Goal: Information Seeking & Learning: Compare options

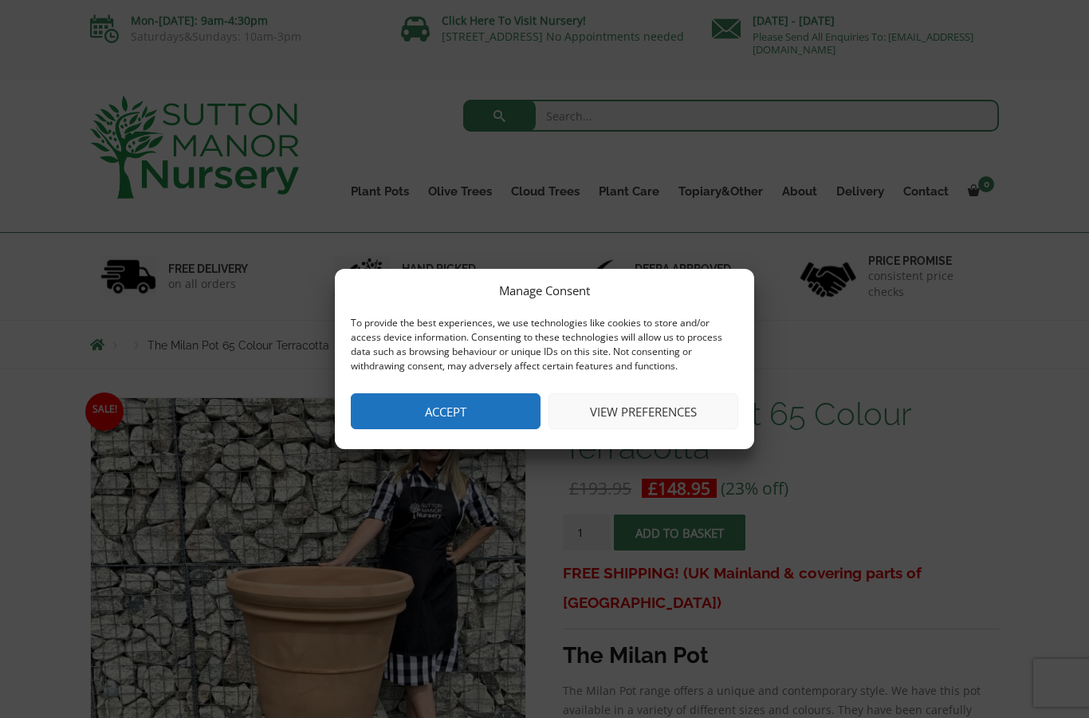
click at [501, 408] on button "Accept" at bounding box center [446, 411] width 190 height 36
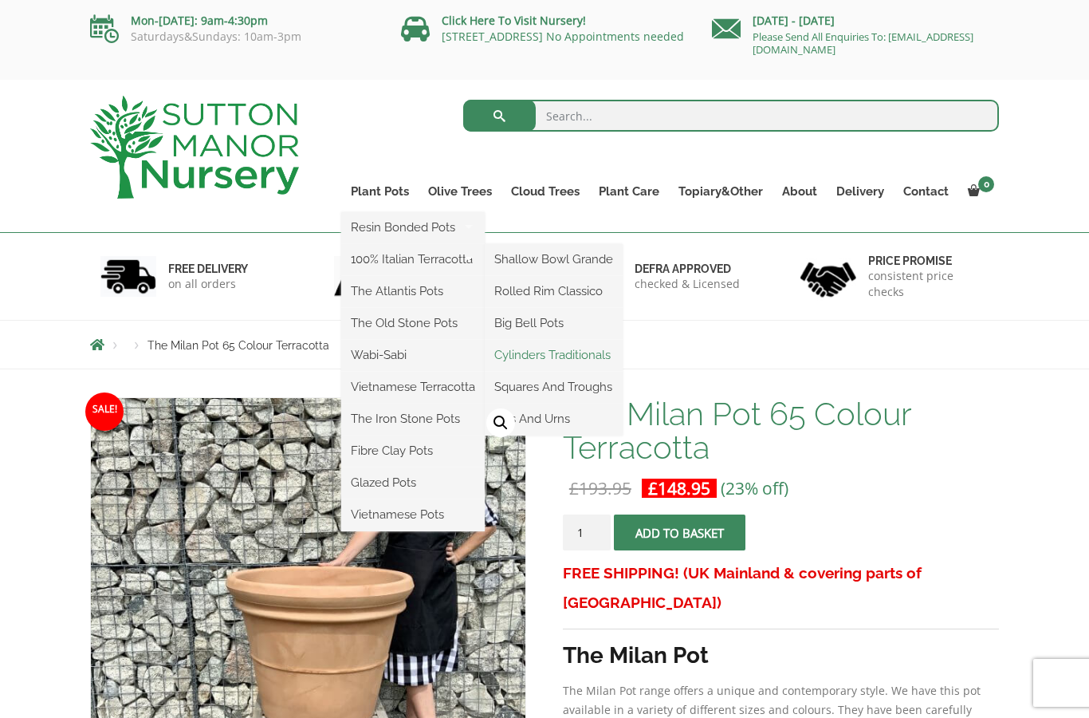
click at [603, 356] on link "Cylinders Traditionals" at bounding box center [554, 355] width 138 height 24
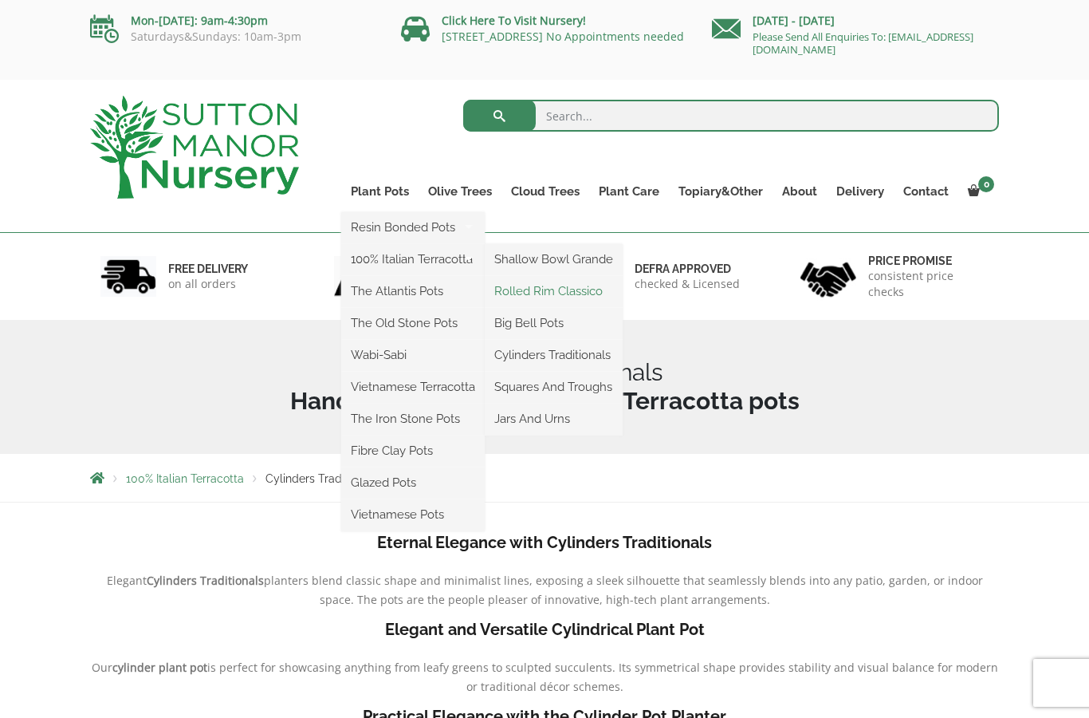
click at [602, 295] on link "Rolled Rim Classico" at bounding box center [554, 291] width 138 height 24
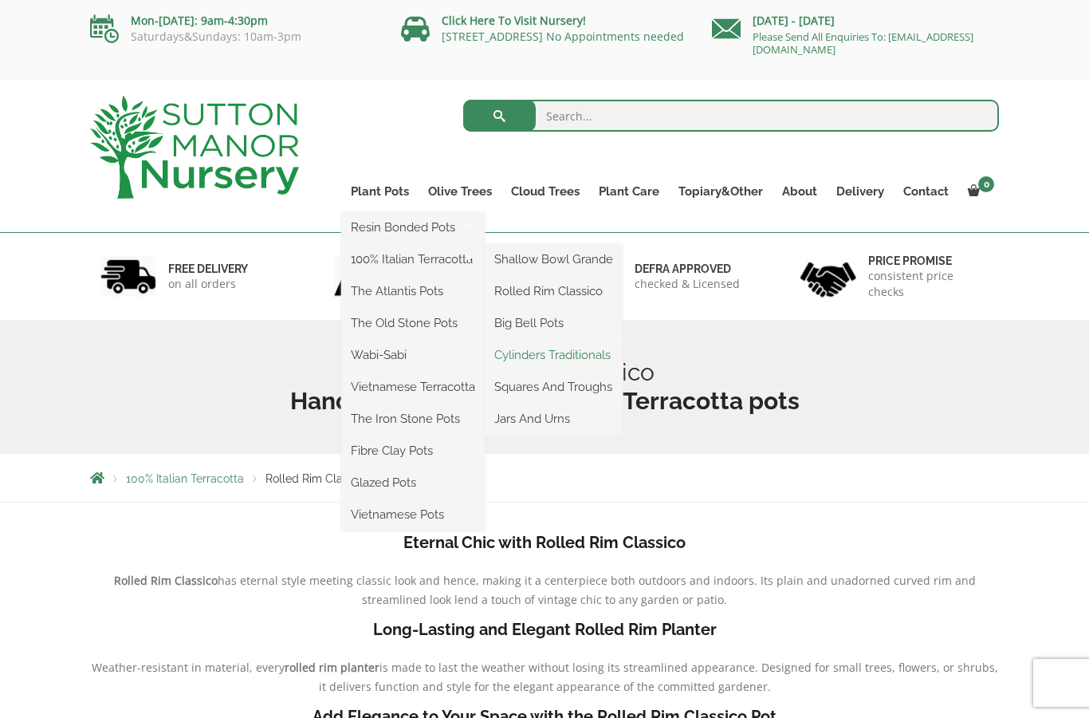
click at [602, 353] on link "Cylinders Traditionals" at bounding box center [554, 355] width 138 height 24
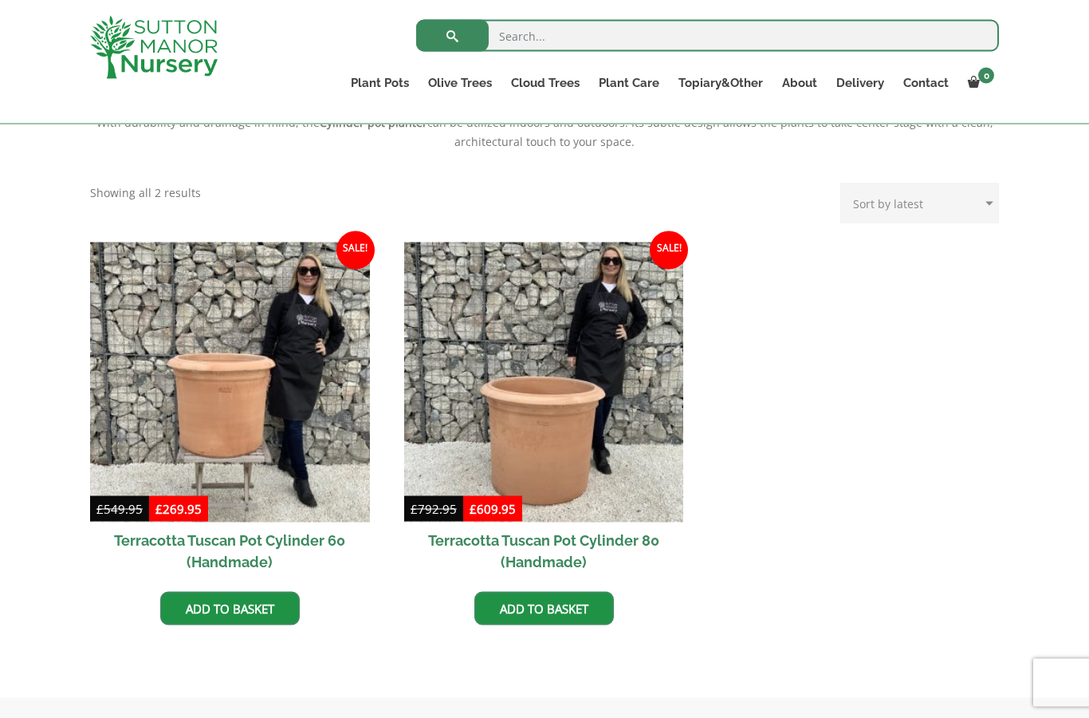
scroll to position [604, 0]
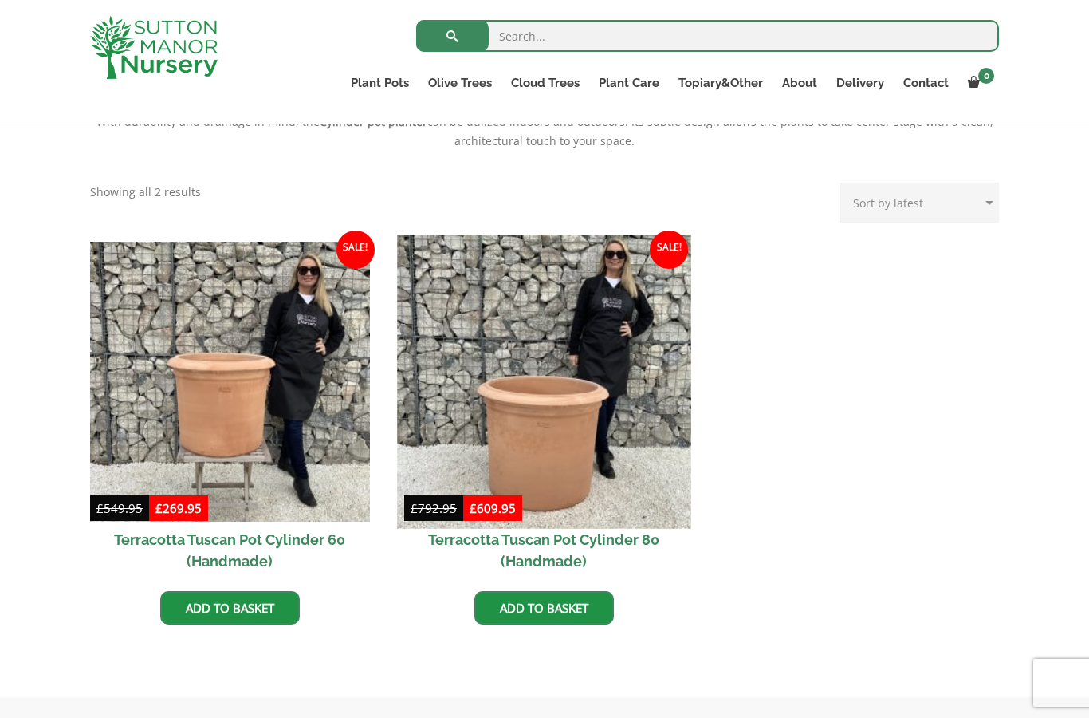
click at [621, 472] on img at bounding box center [543, 380] width 293 height 293
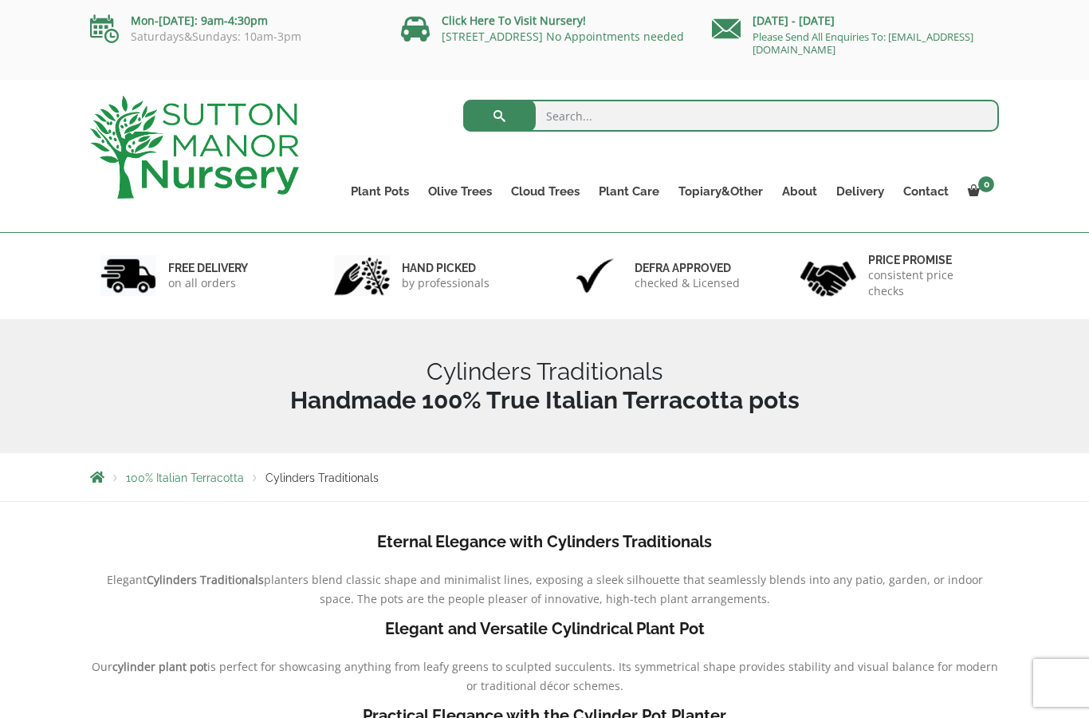
scroll to position [667, 0]
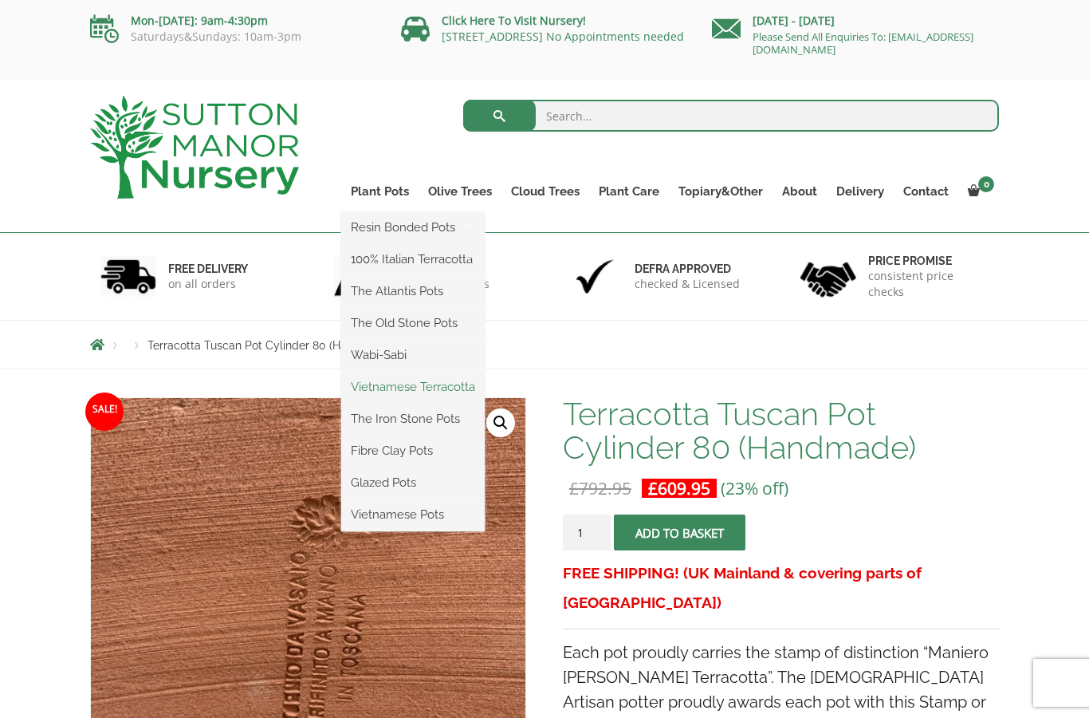
click at [466, 395] on link "Vietnamese Terracotta" at bounding box center [413, 387] width 144 height 24
